Goal: Ask a question: Seek information or help from site administrators or community

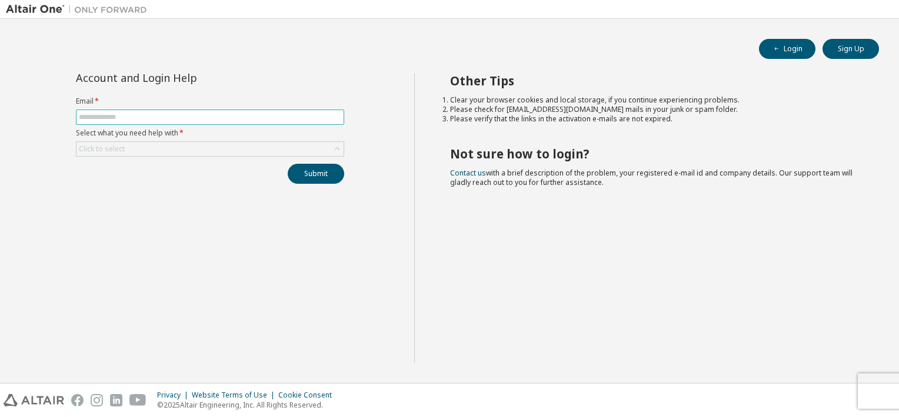
click at [214, 119] on input "text" at bounding box center [210, 116] width 262 height 9
type input "**********"
click at [238, 153] on div "Click to select" at bounding box center [210, 149] width 267 height 14
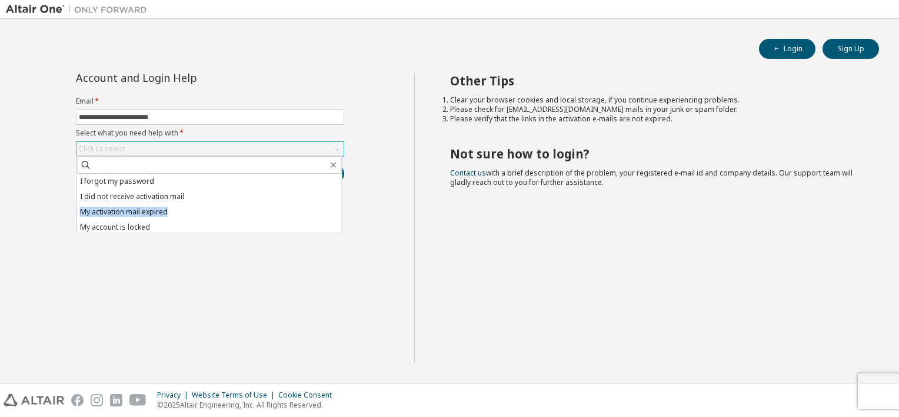
drag, startPoint x: 342, startPoint y: 193, endPoint x: 342, endPoint y: 210, distance: 17.1
click at [342, 210] on div "I forgot my password I did not receive activation mail My activation mail expir…" at bounding box center [210, 194] width 266 height 78
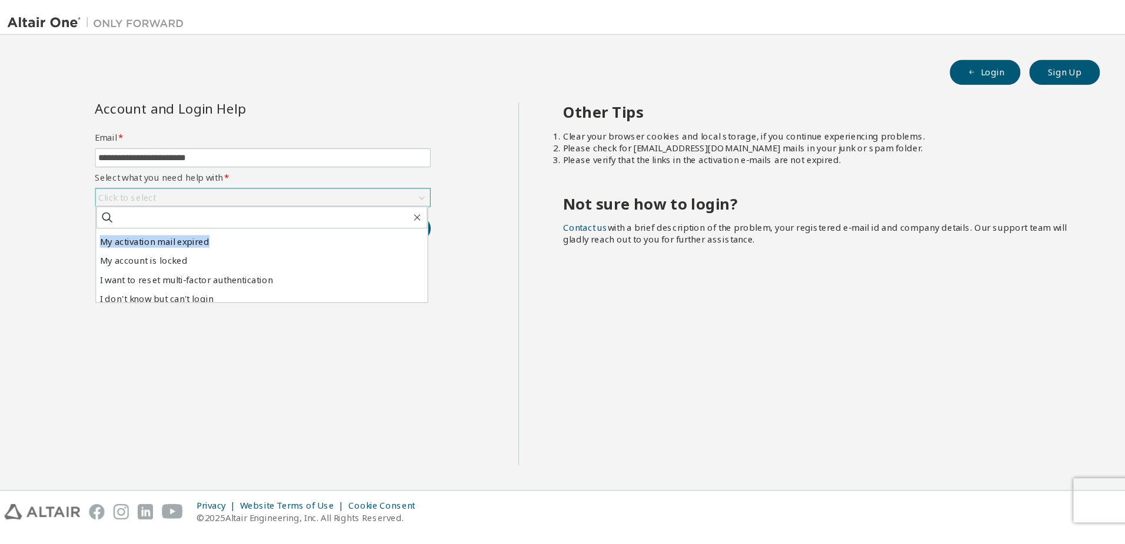
scroll to position [33, 0]
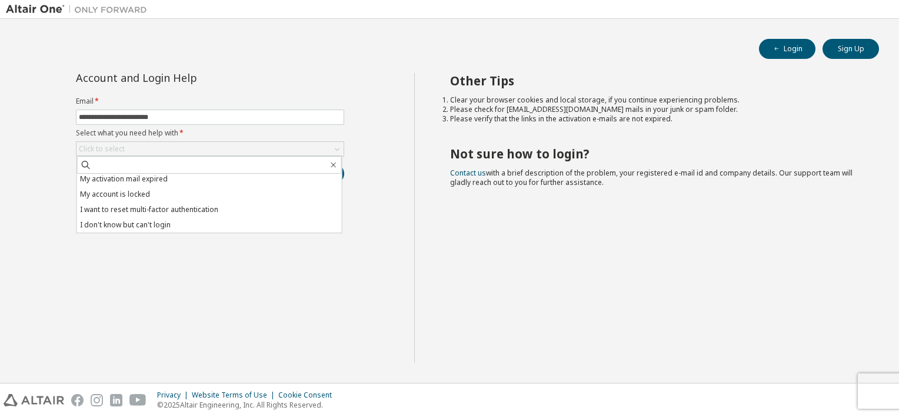
click at [257, 226] on li "I don't know but can't login" at bounding box center [209, 224] width 265 height 15
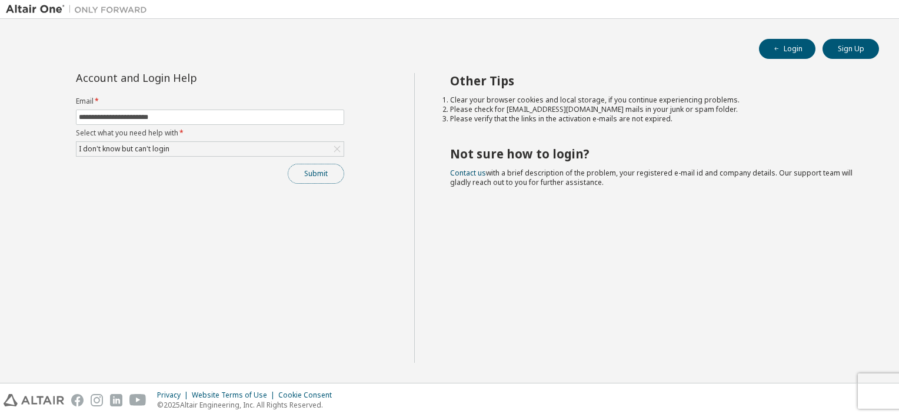
click at [320, 177] on button "Submit" at bounding box center [316, 174] width 56 height 20
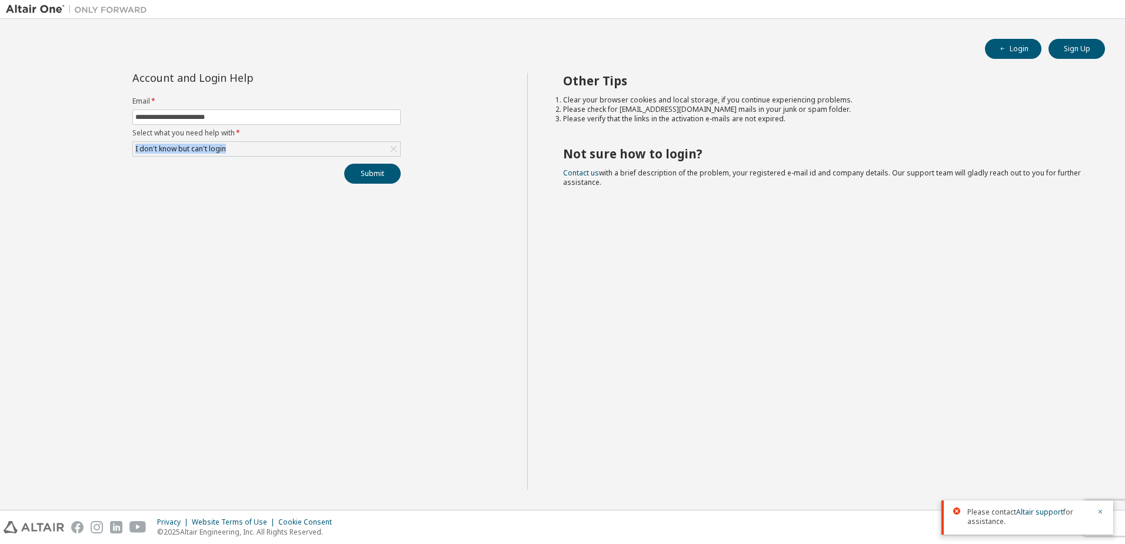
drag, startPoint x: 235, startPoint y: 149, endPoint x: 118, endPoint y: 144, distance: 117.3
click at [118, 144] on div "**********" at bounding box center [266, 281] width 521 height 417
copy div "I don't know but can't login"
click at [237, 146] on div "I don't know but can't login" at bounding box center [266, 149] width 267 height 14
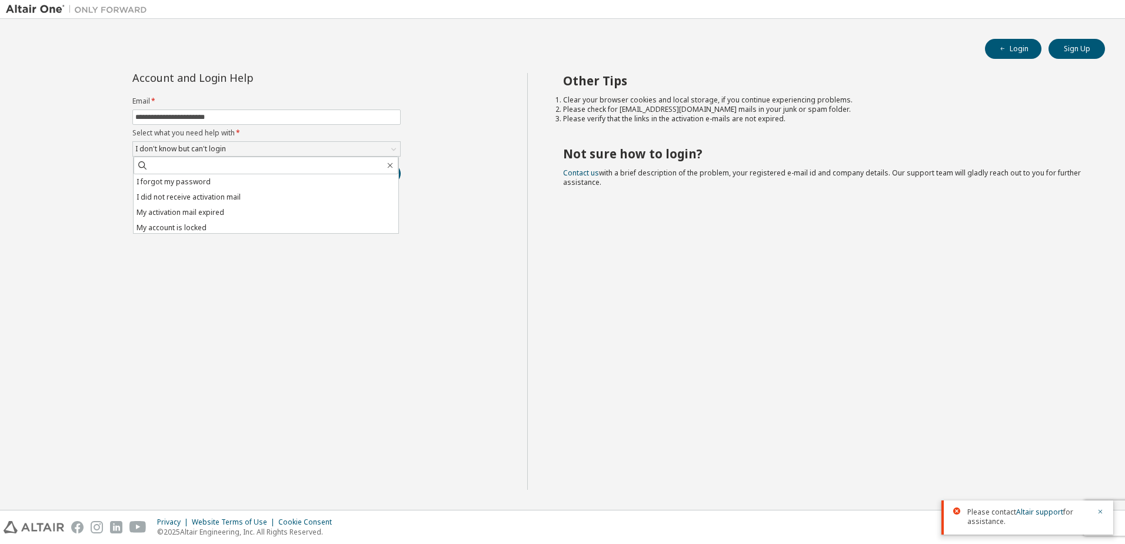
click at [261, 183] on li "I forgot my password" at bounding box center [266, 181] width 265 height 15
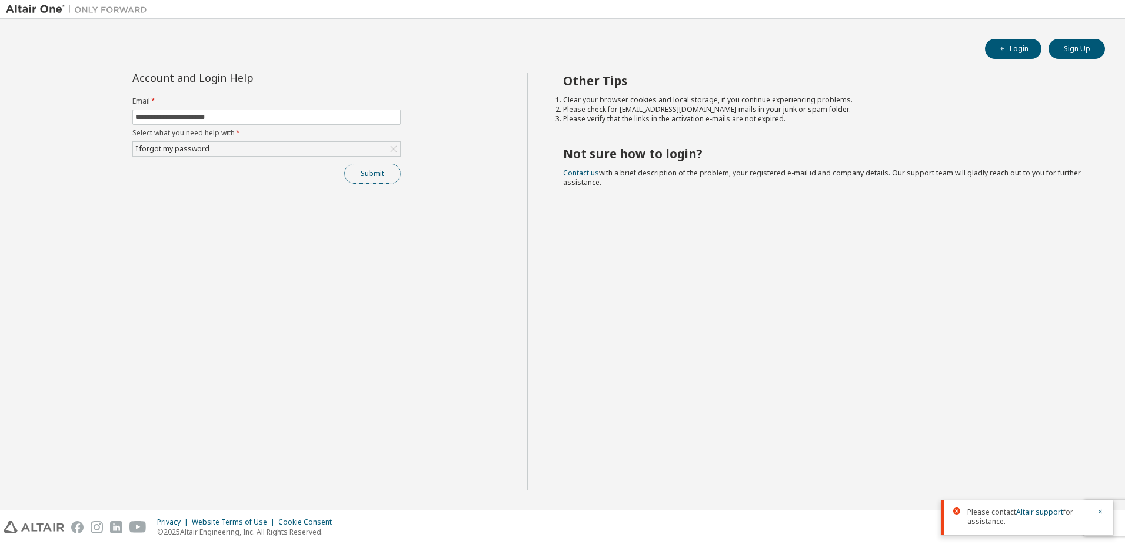
click at [385, 176] on button "Submit" at bounding box center [372, 174] width 56 height 20
click at [899, 416] on icon "button" at bounding box center [1100, 511] width 7 height 7
click at [380, 170] on button "Submit" at bounding box center [372, 174] width 56 height 20
click at [899, 416] on span "Password reset link is sent to your registered e-mail address. Please follow th…" at bounding box center [1036, 507] width 137 height 38
